Goal: Information Seeking & Learning: Learn about a topic

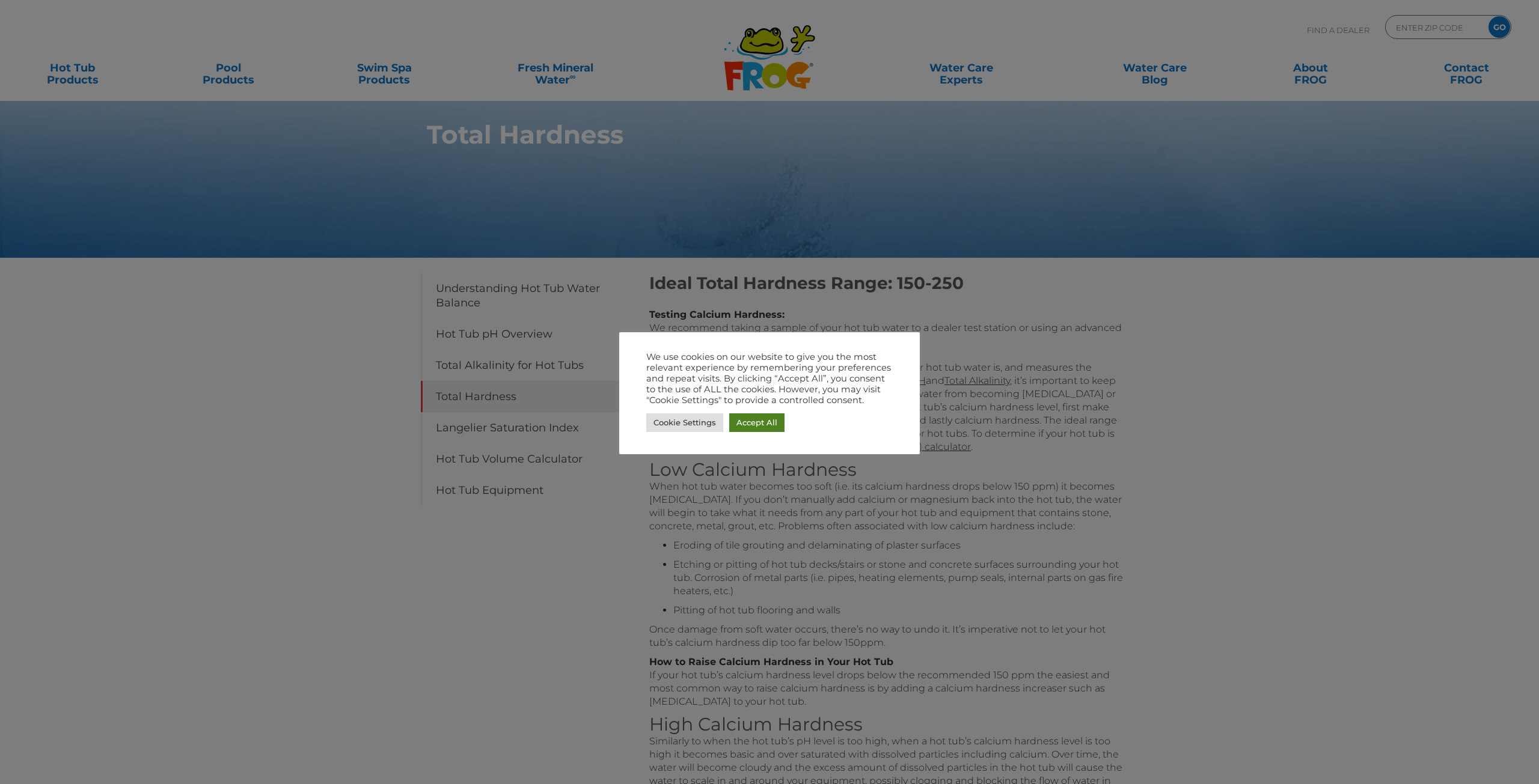
click at [753, 420] on link "Accept All" at bounding box center [757, 422] width 55 height 19
